Goal: Use online tool/utility: Utilize a website feature to perform a specific function

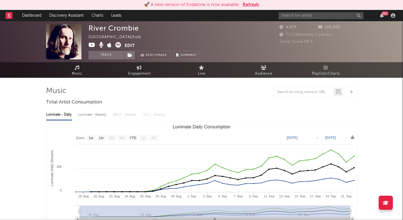
select select "1w"
click at [78, 15] on link "Discovery Assistant" at bounding box center [66, 15] width 42 height 11
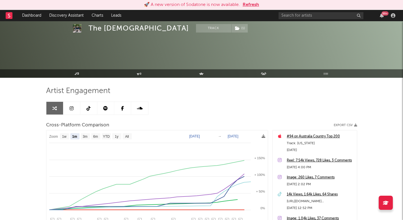
select select "1m"
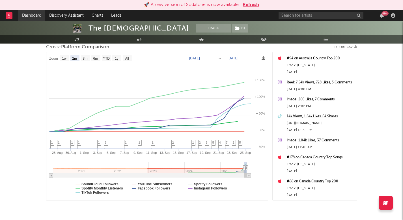
click at [32, 16] on link "Dashboard" at bounding box center [31, 15] width 27 height 11
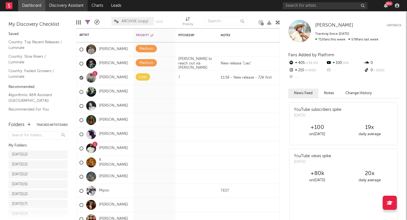
click at [61, 5] on link "Discovery Assistant" at bounding box center [66, 5] width 42 height 11
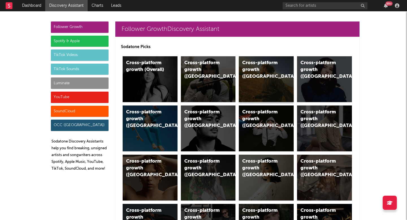
click at [250, 73] on div "Cross-platform growth ([GEOGRAPHIC_DATA])" at bounding box center [266, 79] width 55 height 46
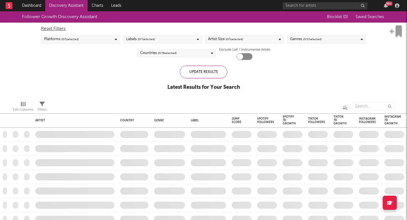
checkbox input "true"
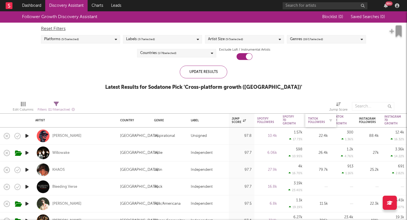
click at [319, 121] on div "Tiktok Followers" at bounding box center [316, 120] width 17 height 7
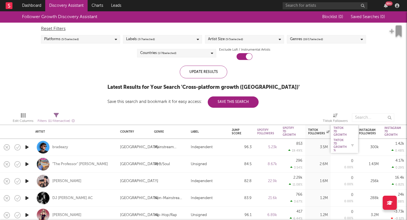
click at [341, 141] on div "Tiktok 7D Growth %" at bounding box center [340, 146] width 13 height 14
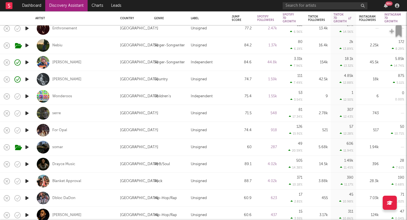
click at [71, 6] on link "Discovery Assistant" at bounding box center [66, 5] width 42 height 11
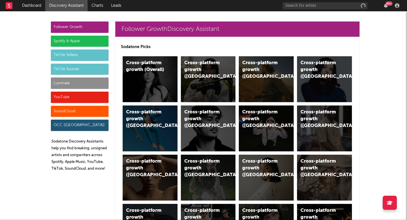
click at [57, 82] on div "Luminate" at bounding box center [80, 82] width 58 height 11
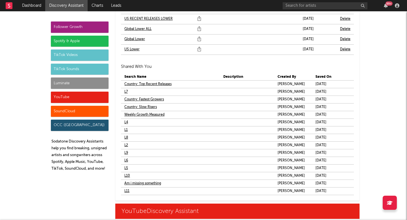
scroll to position [3436, 0]
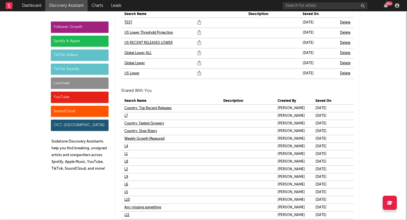
click at [132, 73] on link "US Lower" at bounding box center [131, 73] width 15 height 7
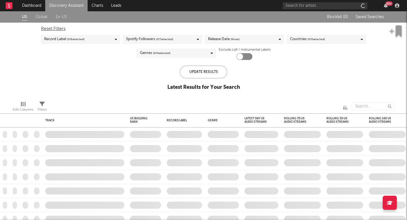
checkbox input "true"
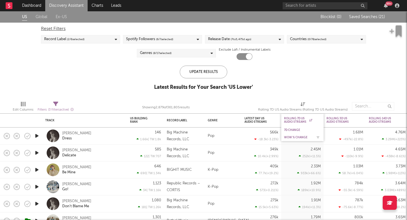
click at [298, 137] on div "WoW % Change" at bounding box center [298, 137] width 28 height 3
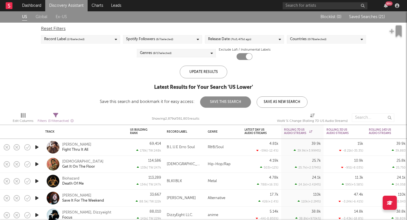
click at [51, 112] on div "Filters ( 3 filters active)" at bounding box center [56, 119] width 36 height 16
click at [52, 115] on span "Filters ( 3 filters active)" at bounding box center [56, 119] width 36 height 12
select select "or"
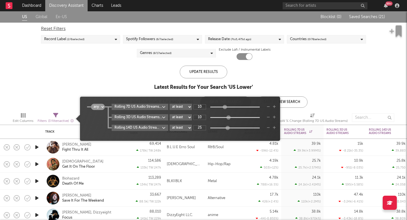
click at [274, 128] on icon "button" at bounding box center [274, 127] width 3 height 3
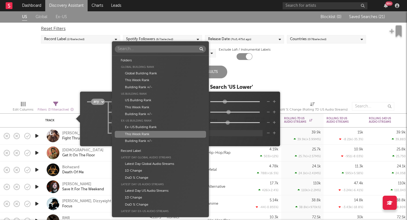
click at [150, 134] on body "Dashboard Discovery Assistant Charts Leads 99 + Notifications Settings Mark all…" at bounding box center [203, 110] width 407 height 220
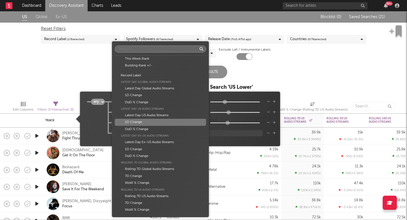
scroll to position [83, 0]
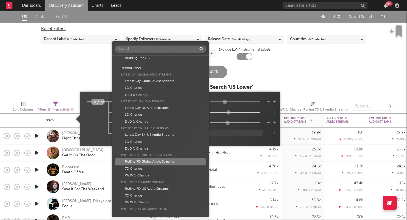
click at [153, 162] on div "Rolling 7D Global Audio Streams" at bounding box center [160, 161] width 91 height 7
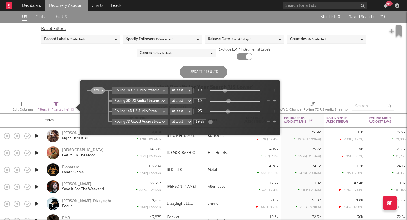
click at [206, 123] on input "39.8k" at bounding box center [199, 121] width 13 height 5
type input "3"
click at [215, 132] on div "all any Rolling 7D US Audio Streams WoW % Change at least at most between 10 Ro…" at bounding box center [180, 107] width 200 height 55
type input "50k"
click at [274, 121] on icon "button" at bounding box center [274, 121] width 3 height 3
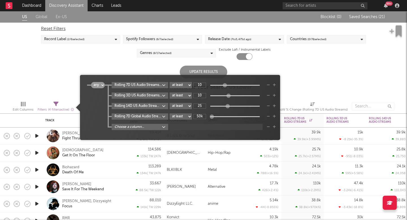
click at [270, 128] on icon "button" at bounding box center [268, 126] width 3 height 3
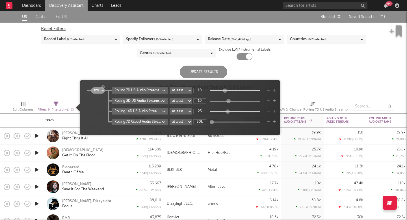
click at [103, 92] on select "all any" at bounding box center [98, 90] width 14 height 6
click at [91, 87] on select "all any" at bounding box center [98, 90] width 14 height 6
select select "and"
click at [270, 101] on icon "button" at bounding box center [268, 100] width 3 height 3
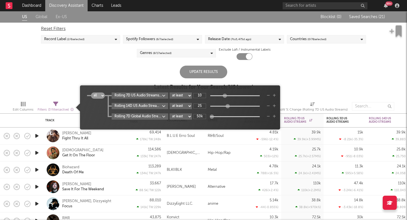
click at [269, 105] on icon "button" at bounding box center [268, 105] width 3 height 3
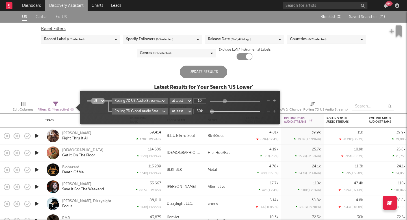
click at [210, 71] on div "Update Results" at bounding box center [203, 72] width 47 height 13
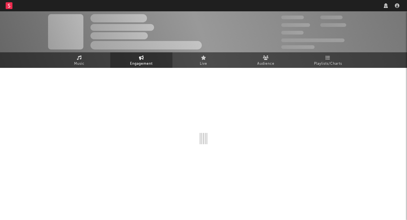
select select "1w"
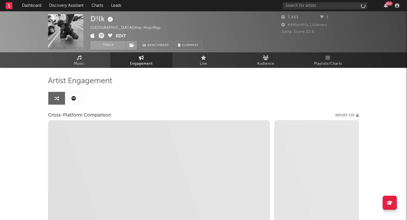
select select "1m"
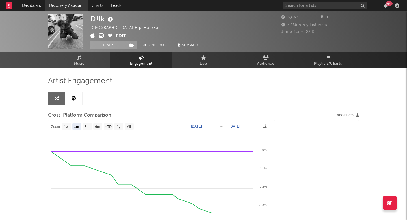
click at [78, 3] on link "Discovery Assistant" at bounding box center [66, 5] width 42 height 11
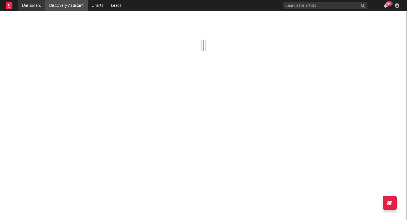
click at [40, 6] on link "Dashboard" at bounding box center [31, 5] width 27 height 11
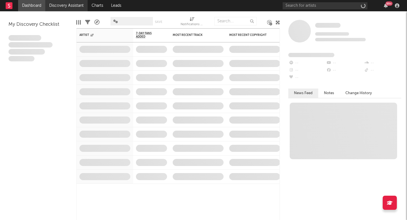
click at [59, 6] on link "Discovery Assistant" at bounding box center [66, 5] width 42 height 11
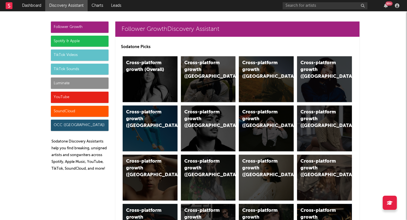
click at [58, 39] on div "Spotify & Apple" at bounding box center [80, 41] width 58 height 11
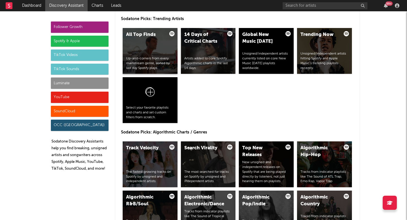
scroll to position [599, 0]
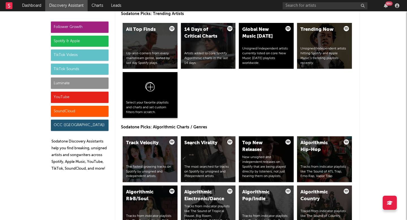
click at [161, 77] on div at bounding box center [150, 87] width 48 height 25
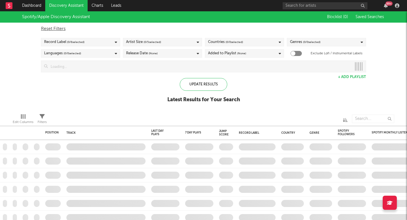
click at [359, 73] on div "Spotify/Apple Discovery Assistant Blocklist ( 0 ) Saved Searches Reset Filters …" at bounding box center [203, 60] width 407 height 98
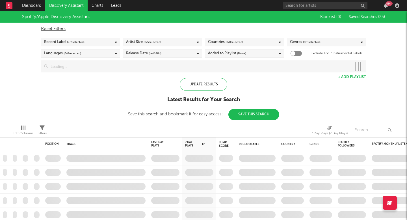
click at [358, 75] on button "+ Add Playlist" at bounding box center [352, 77] width 28 height 4
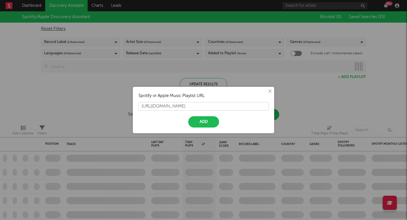
type input "[URL][DOMAIN_NAME]"
click at [198, 125] on button "Add" at bounding box center [203, 121] width 31 height 11
